Goal: Task Accomplishment & Management: Manage account settings

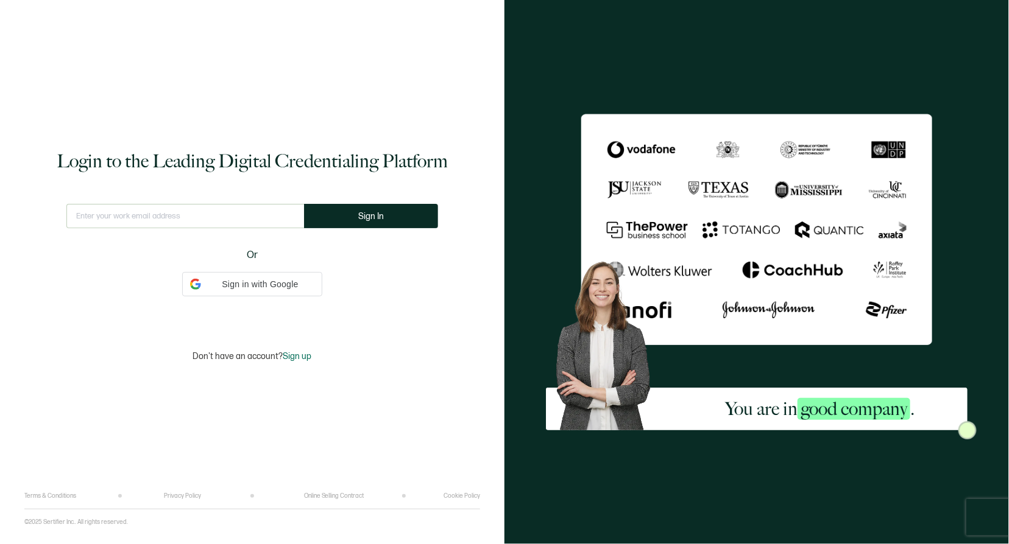
type input "[EMAIL_ADDRESS][DOMAIN_NAME]"
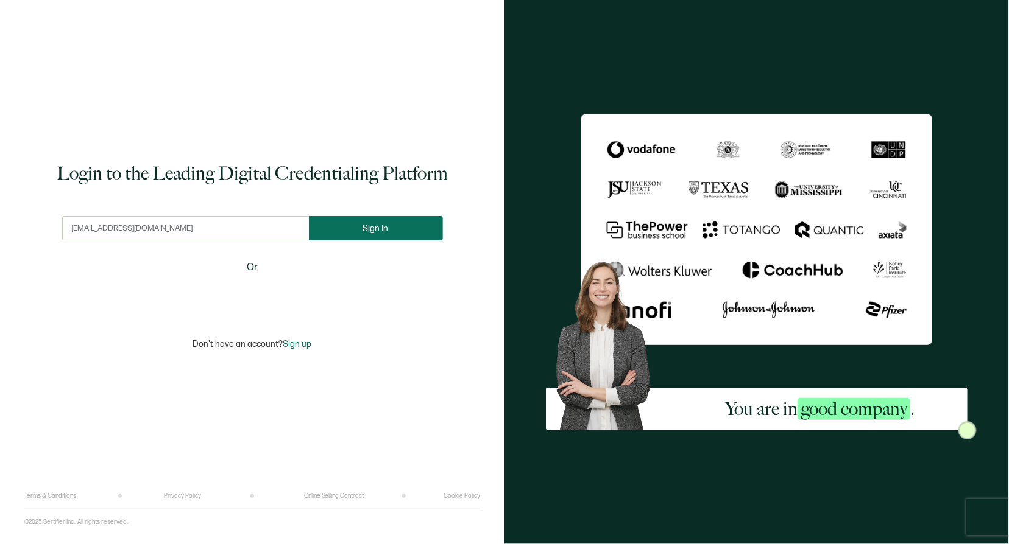
click at [337, 234] on button "Sign In" at bounding box center [376, 228] width 134 height 24
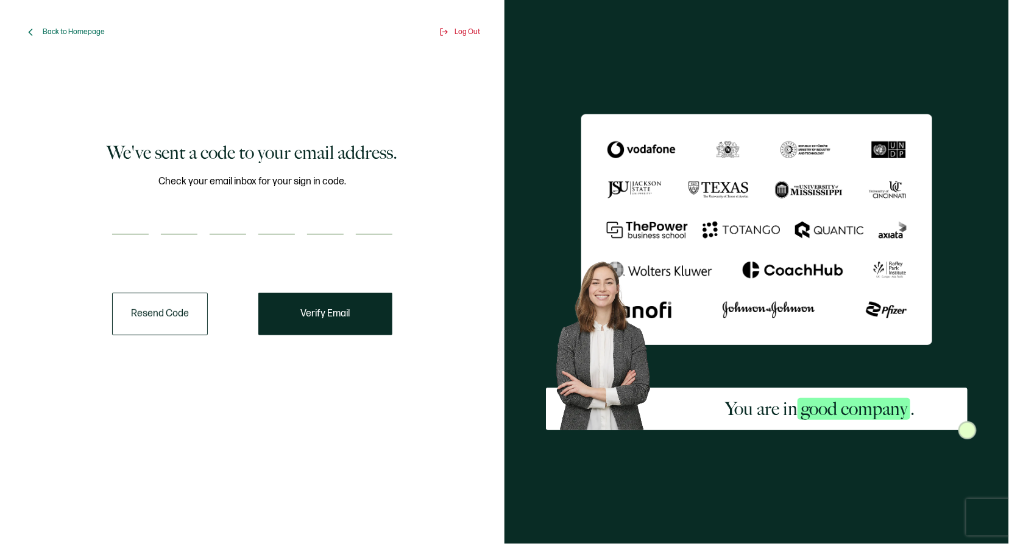
click at [125, 219] on input "number" at bounding box center [130, 223] width 37 height 24
paste input "9"
type input "9"
type input "1"
type input "6"
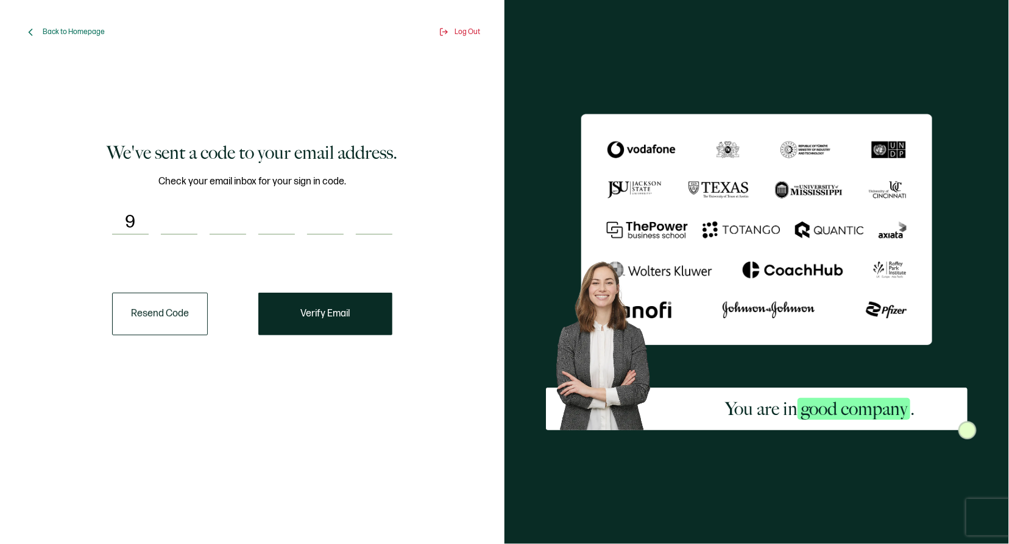
type input "0"
type input "2"
type input "9"
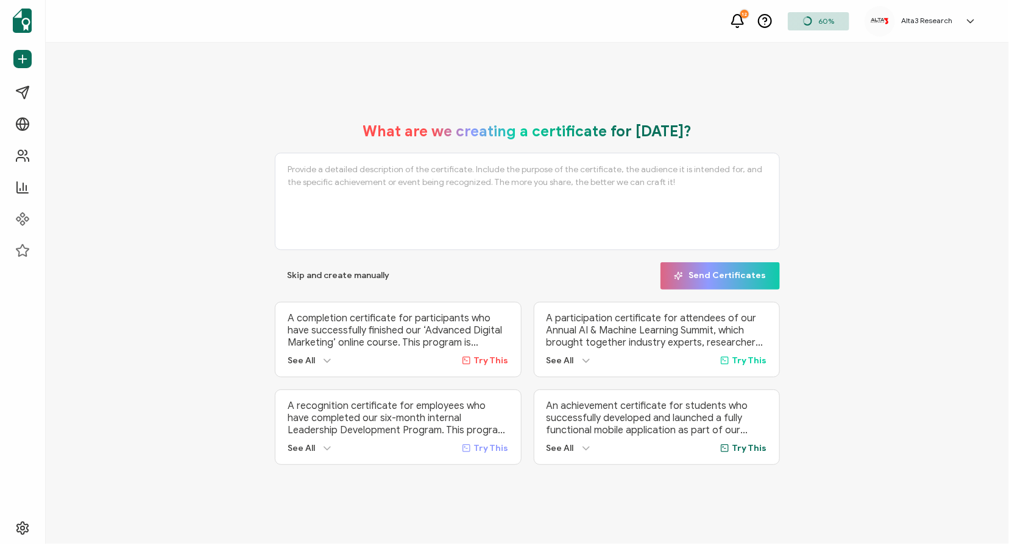
click at [971, 18] on icon at bounding box center [970, 21] width 12 height 12
click at [153, 202] on div "What are we creating a certificate for [DATE]? Skip and create manually Send Ce…" at bounding box center [527, 293] width 902 height 367
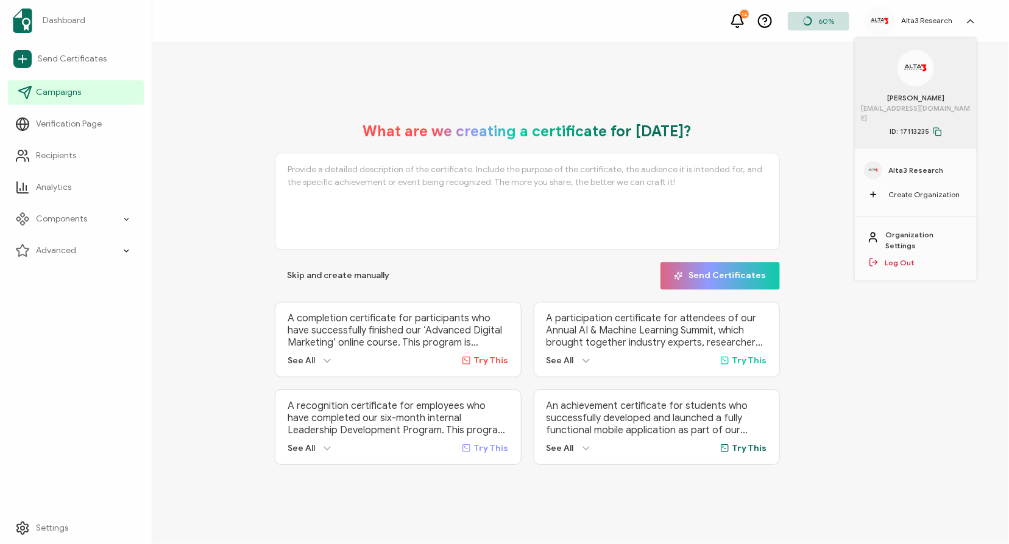
click at [65, 92] on span "Campaigns" at bounding box center [58, 92] width 45 height 12
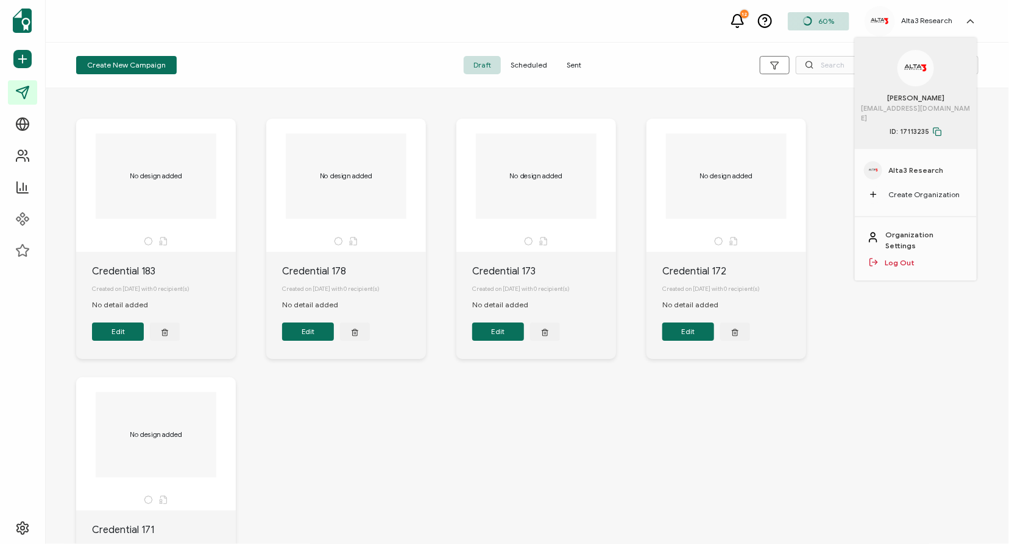
click at [572, 67] on span "Sent" at bounding box center [574, 65] width 34 height 18
